Goal: Transaction & Acquisition: Purchase product/service

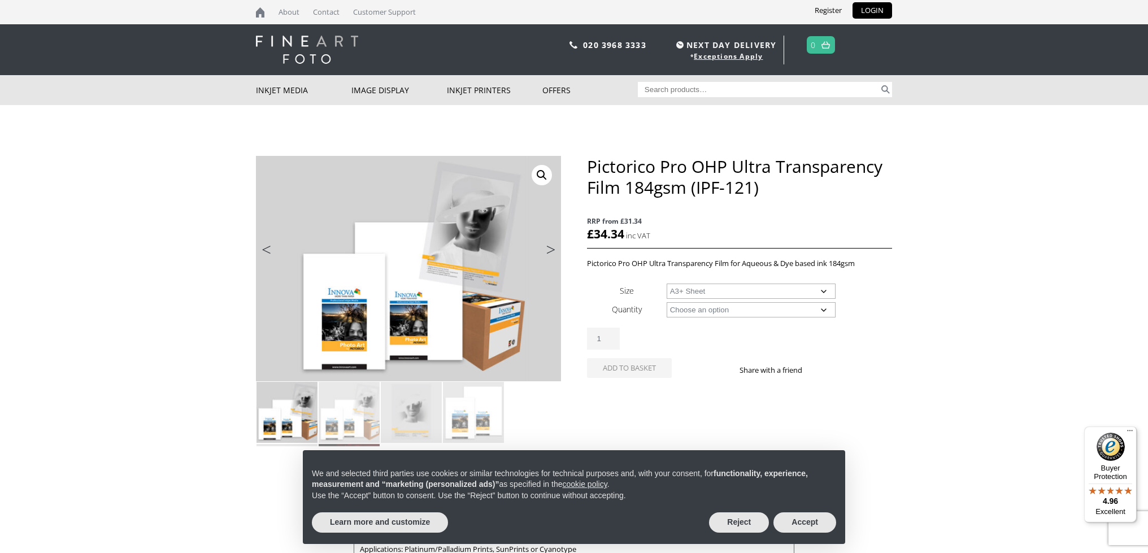
select select "a3-sheet-2"
drag, startPoint x: 747, startPoint y: 528, endPoint x: 762, endPoint y: 527, distance: 14.7
click at [747, 528] on button "Reject" at bounding box center [739, 522] width 60 height 20
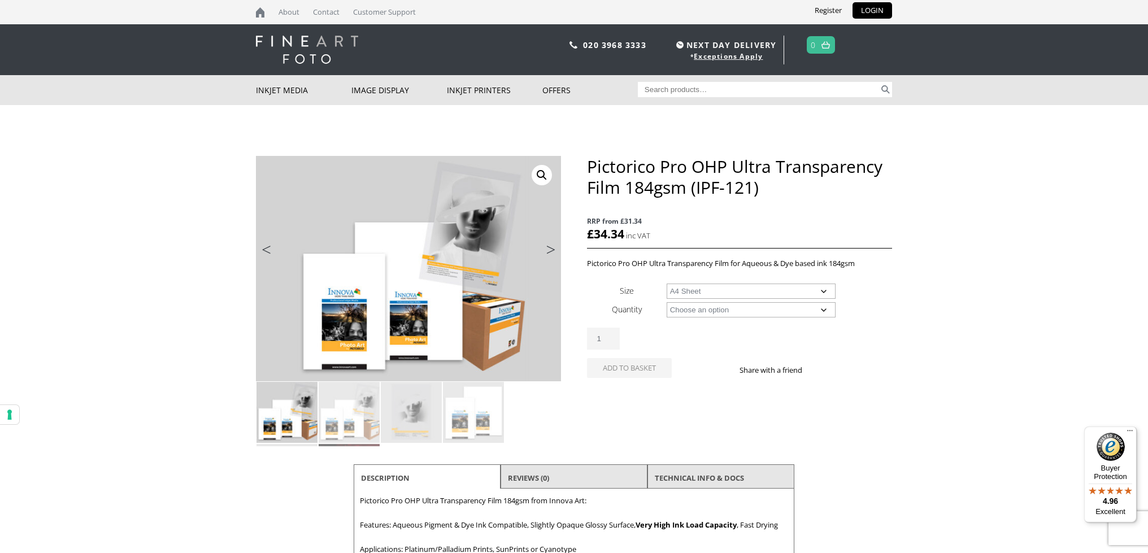
select select "a4-sheet"
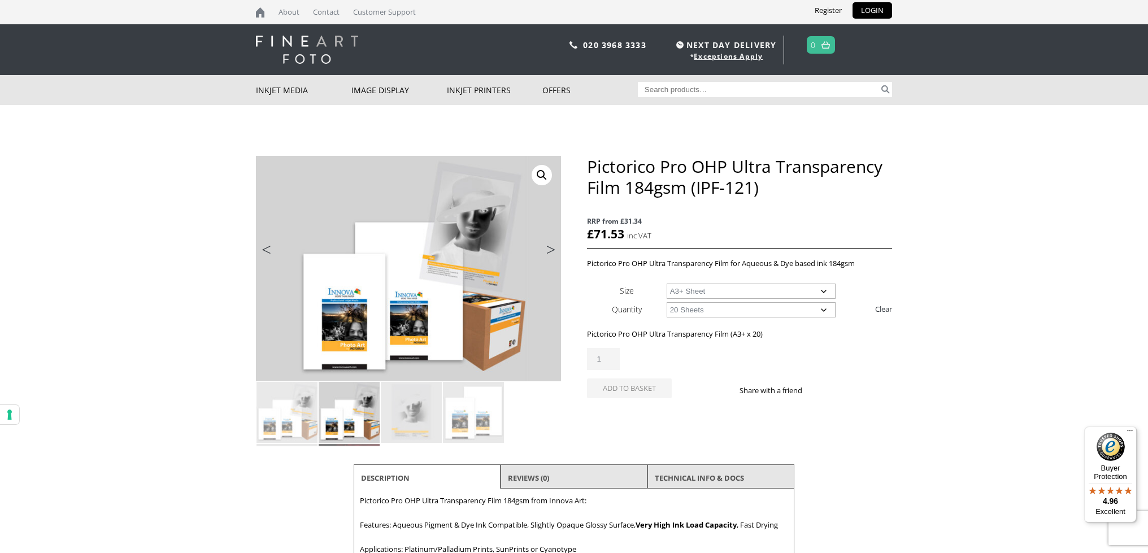
select select "a4-sheet"
